Goal: Task Accomplishment & Management: Use online tool/utility

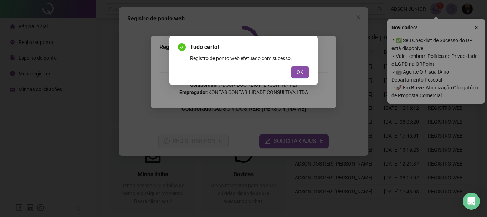
click at [314, 66] on div "Tudo certo! Registro de ponto web efetuado com sucesso. OK" at bounding box center [243, 60] width 148 height 49
click at [306, 71] on button "OK" at bounding box center [300, 71] width 18 height 11
click at [305, 72] on div "Tudo certo! Registro de ponto web efetuado com sucesso. OK" at bounding box center [243, 108] width 487 height 217
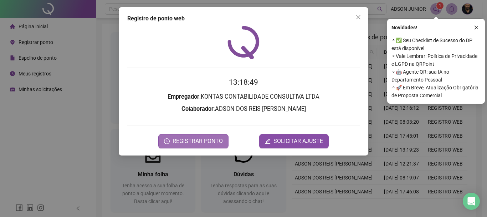
click at [214, 137] on span "REGISTRAR PONTO" at bounding box center [198, 141] width 50 height 9
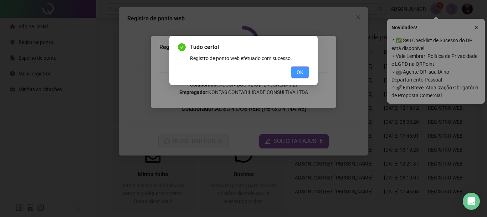
click at [301, 73] on span "OK" at bounding box center [300, 72] width 7 height 8
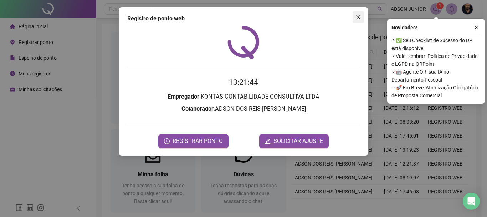
click at [356, 20] on icon "close" at bounding box center [359, 17] width 6 height 6
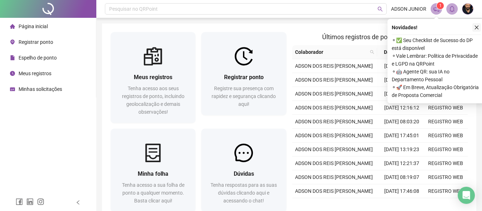
click at [473, 26] on button "button" at bounding box center [476, 27] width 9 height 9
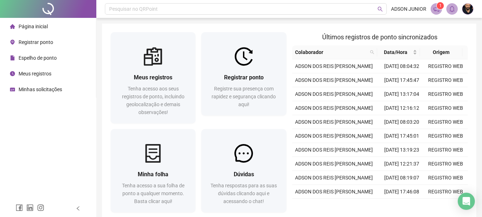
click at [439, 10] on icon "notification" at bounding box center [436, 9] width 6 height 6
